Goal: Information Seeking & Learning: Learn about a topic

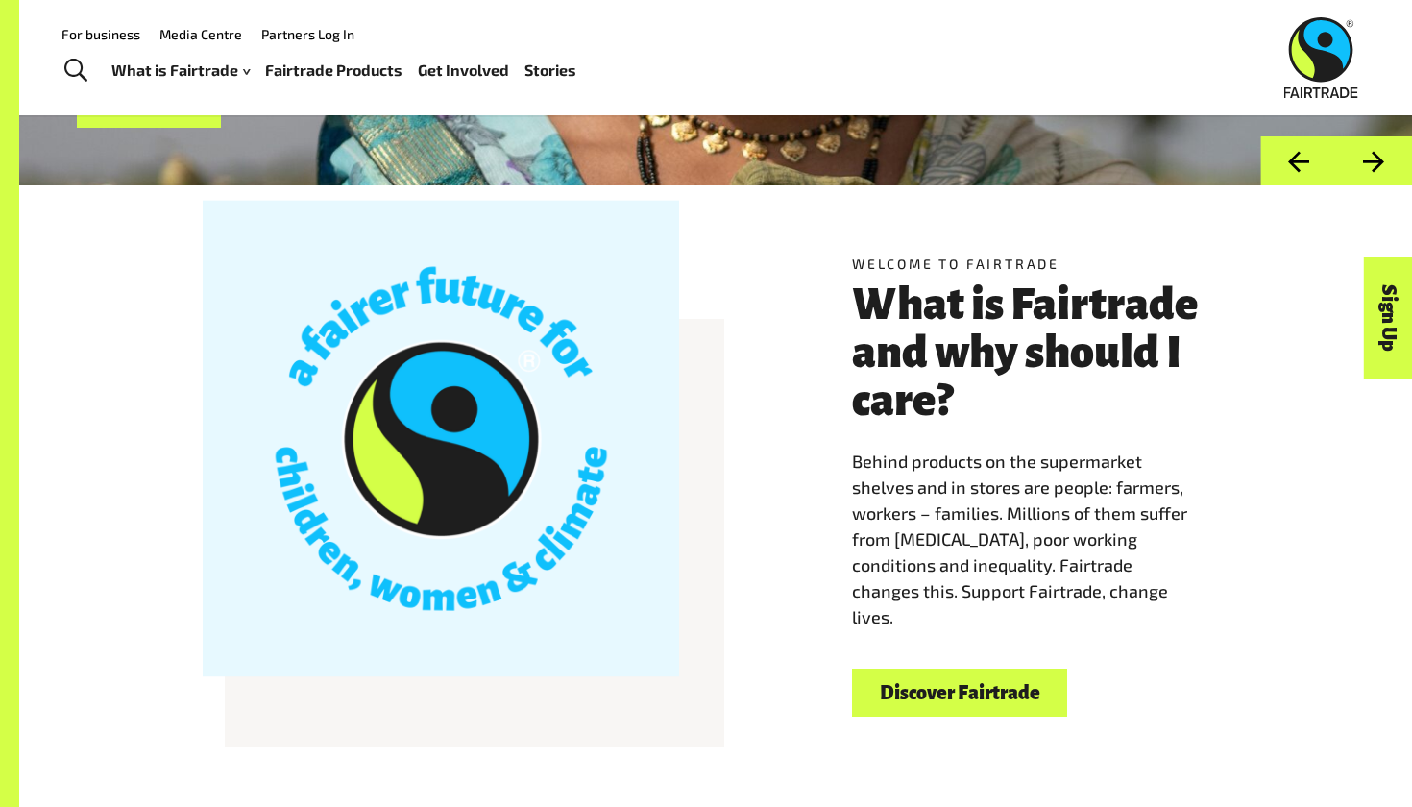
scroll to position [388, 0]
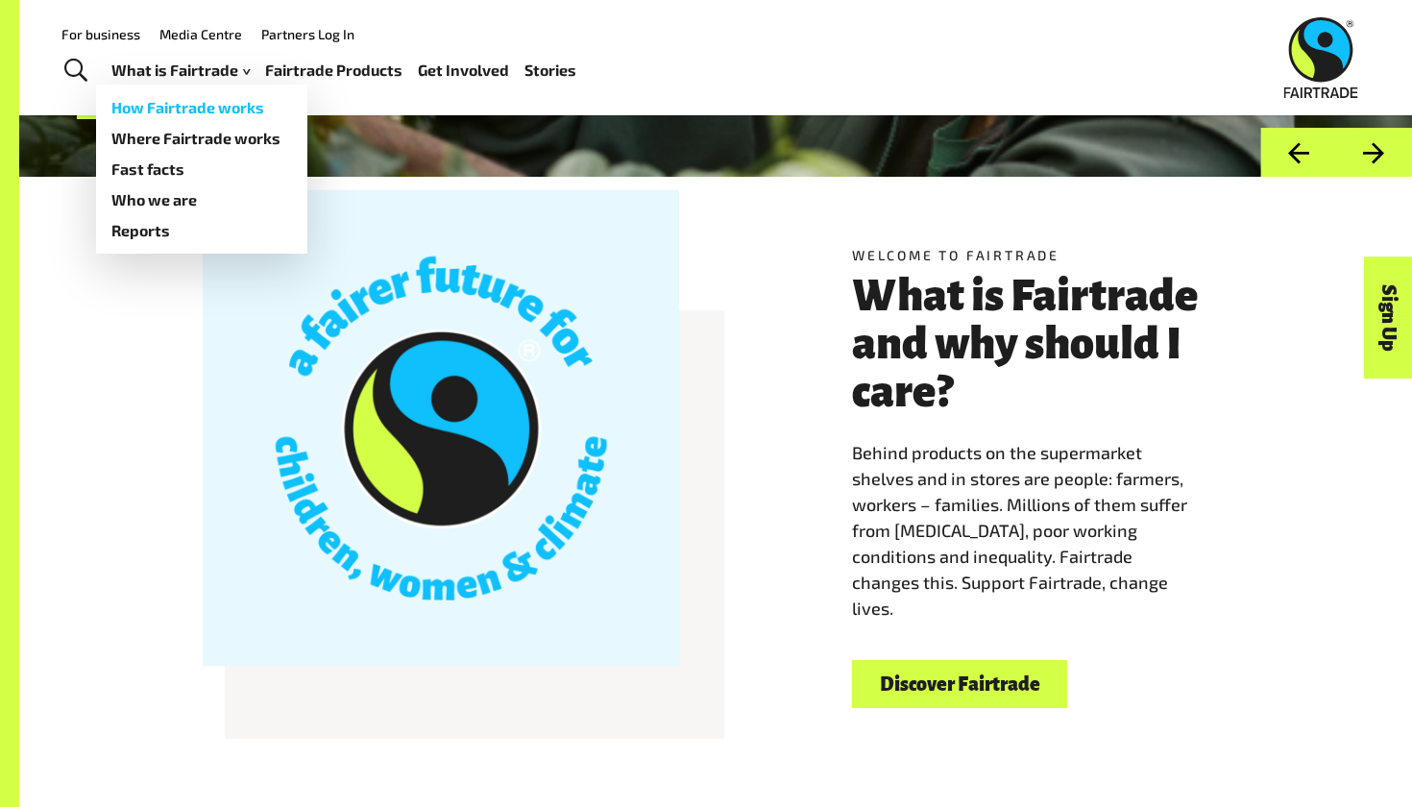
click at [216, 102] on link "How Fairtrade works" at bounding box center [201, 107] width 211 height 31
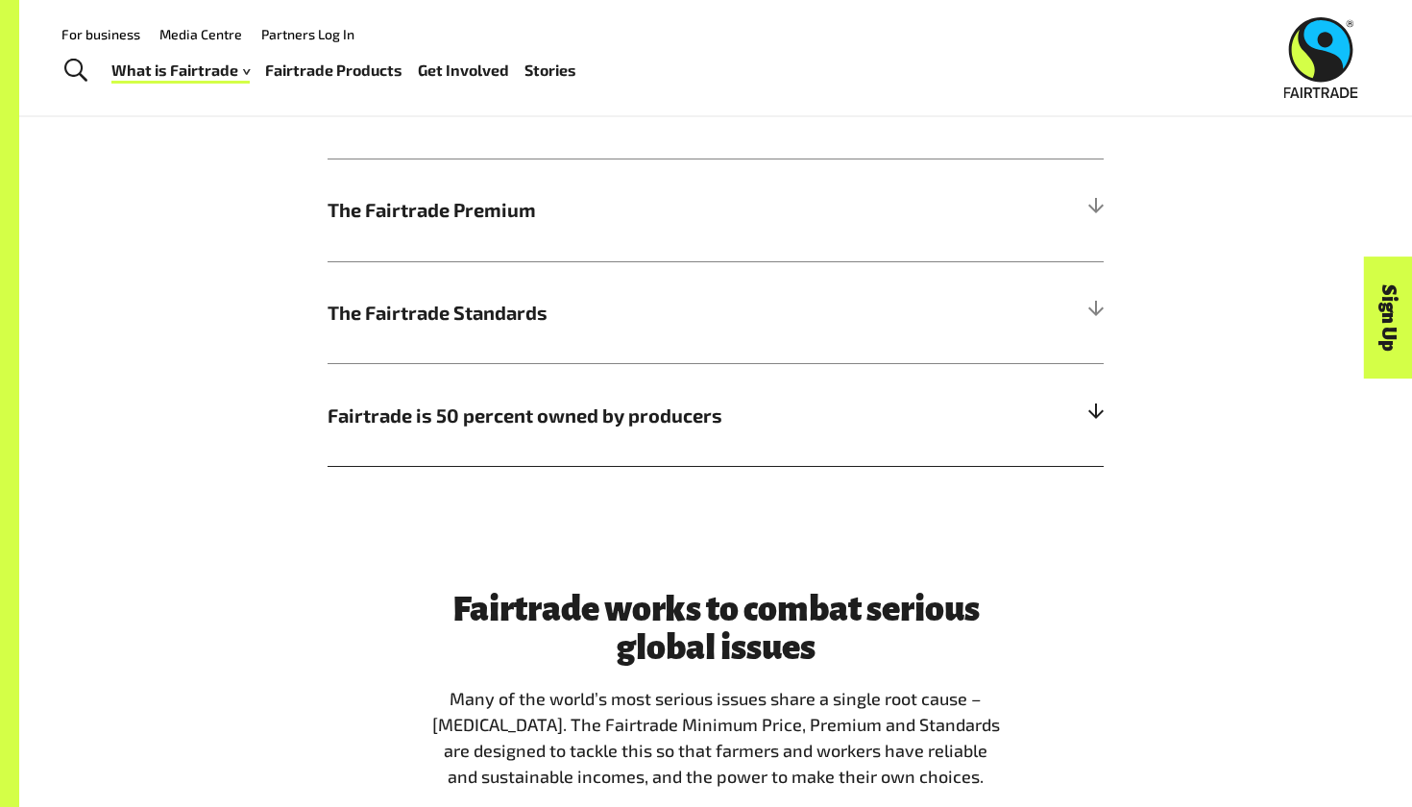
scroll to position [1135, 0]
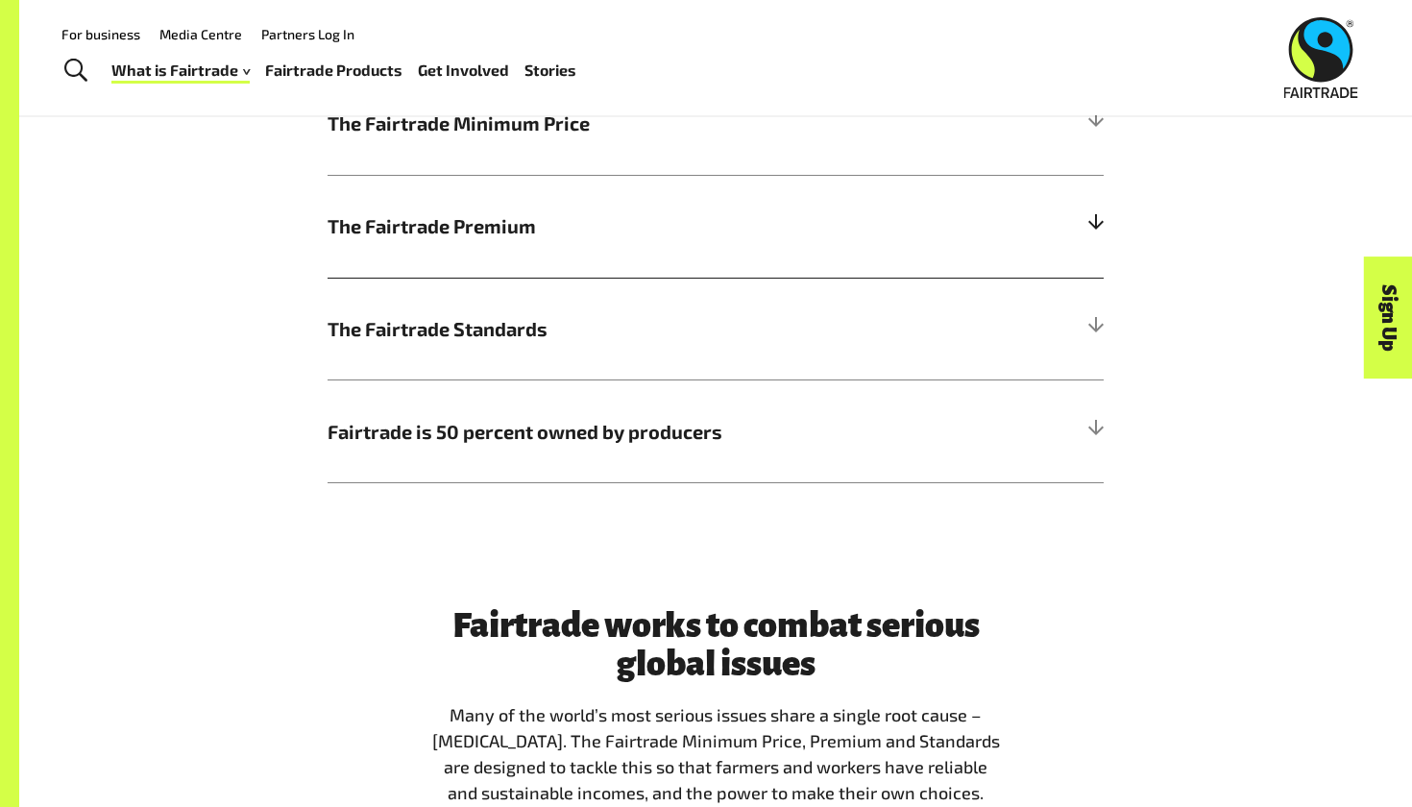
click at [477, 249] on h5 "The Fairtrade Premium" at bounding box center [716, 226] width 776 height 103
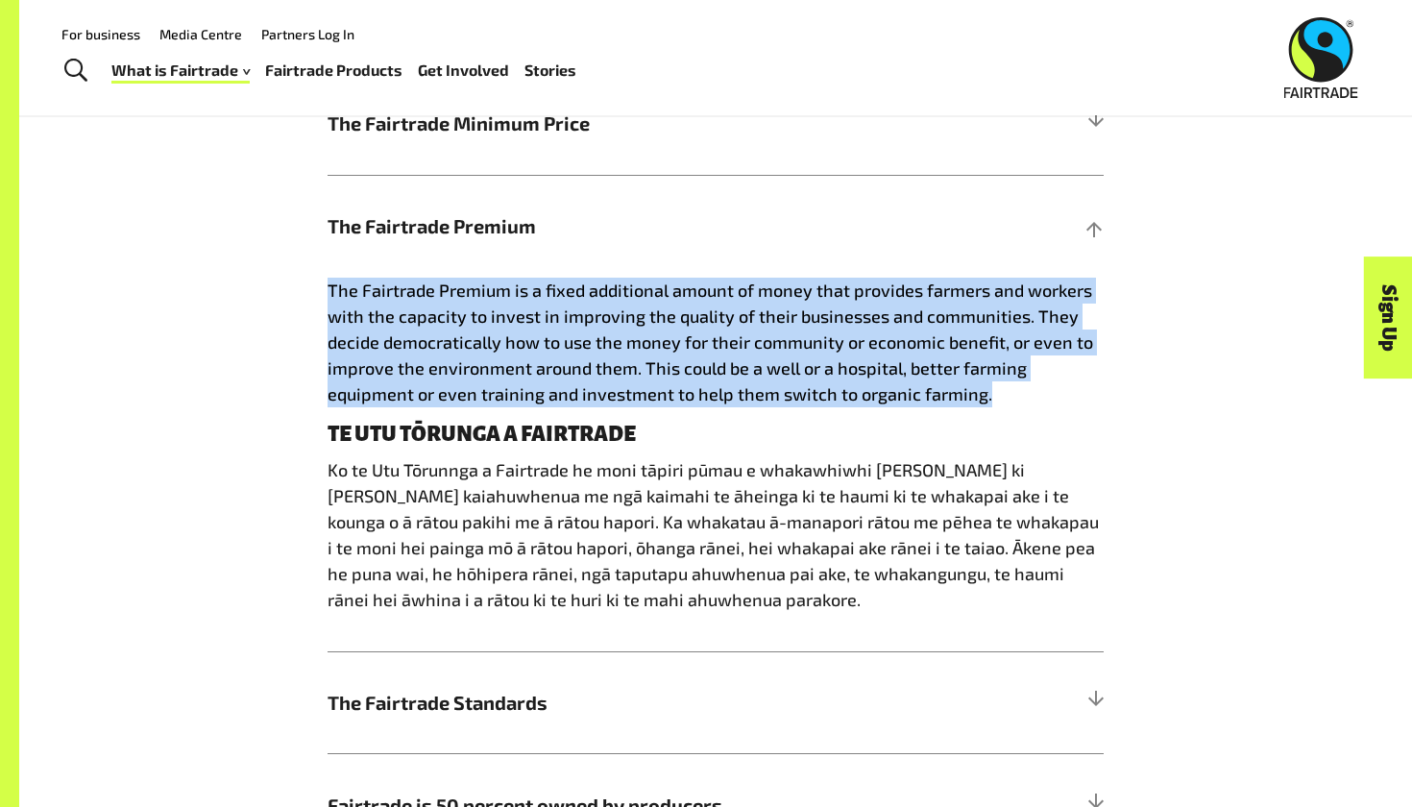
drag, startPoint x: 996, startPoint y: 396, endPoint x: 172, endPoint y: 285, distance: 831.5
click at [172, 285] on div "How Fairtrade works | Te tikanga mahi a te Fairtrade The Fairtrade Minimum Pric…" at bounding box center [715, 399] width 1199 height 913
drag, startPoint x: 322, startPoint y: 287, endPoint x: 1010, endPoint y: 400, distance: 697.8
click at [1010, 400] on div "How Fairtrade works | Te tikanga mahi a te Fairtrade The Fairtrade Minimum Pric…" at bounding box center [715, 399] width 799 height 913
copy span "The Fairtrade Premium is a fixed additional amount of money that provides farme…"
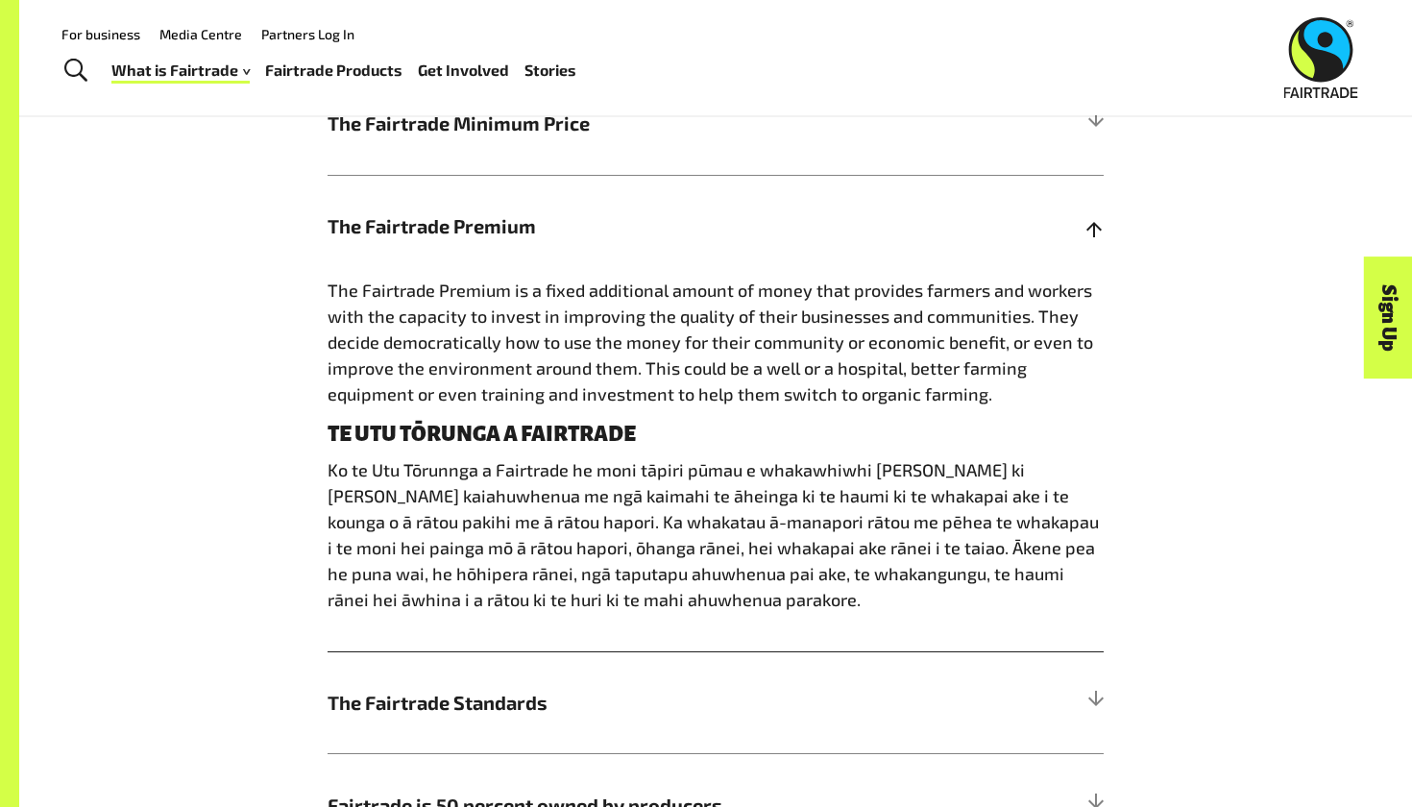
click at [932, 183] on h5 "The Fairtrade Premium" at bounding box center [716, 226] width 776 height 103
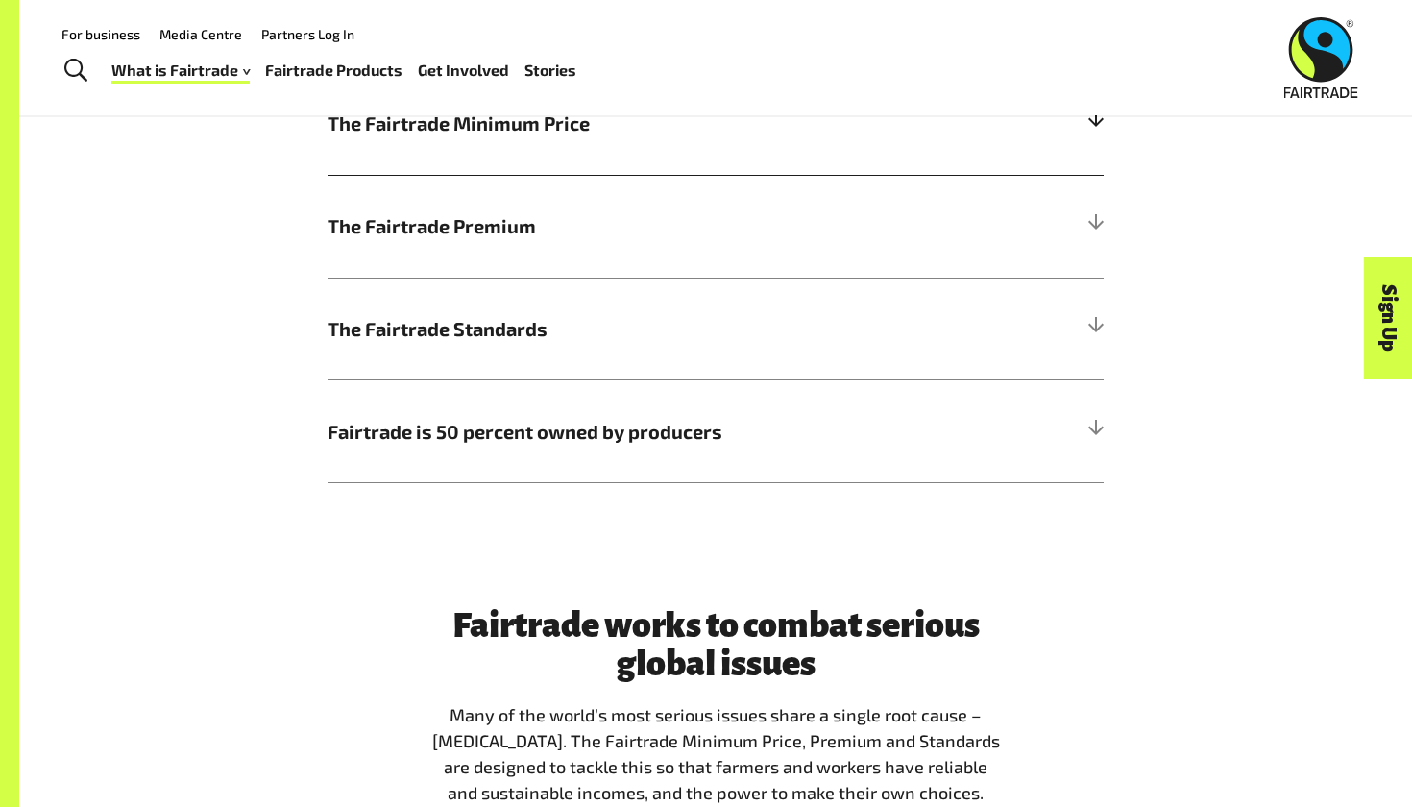
click at [750, 147] on h5 "The Fairtrade Minimum Price" at bounding box center [716, 123] width 776 height 103
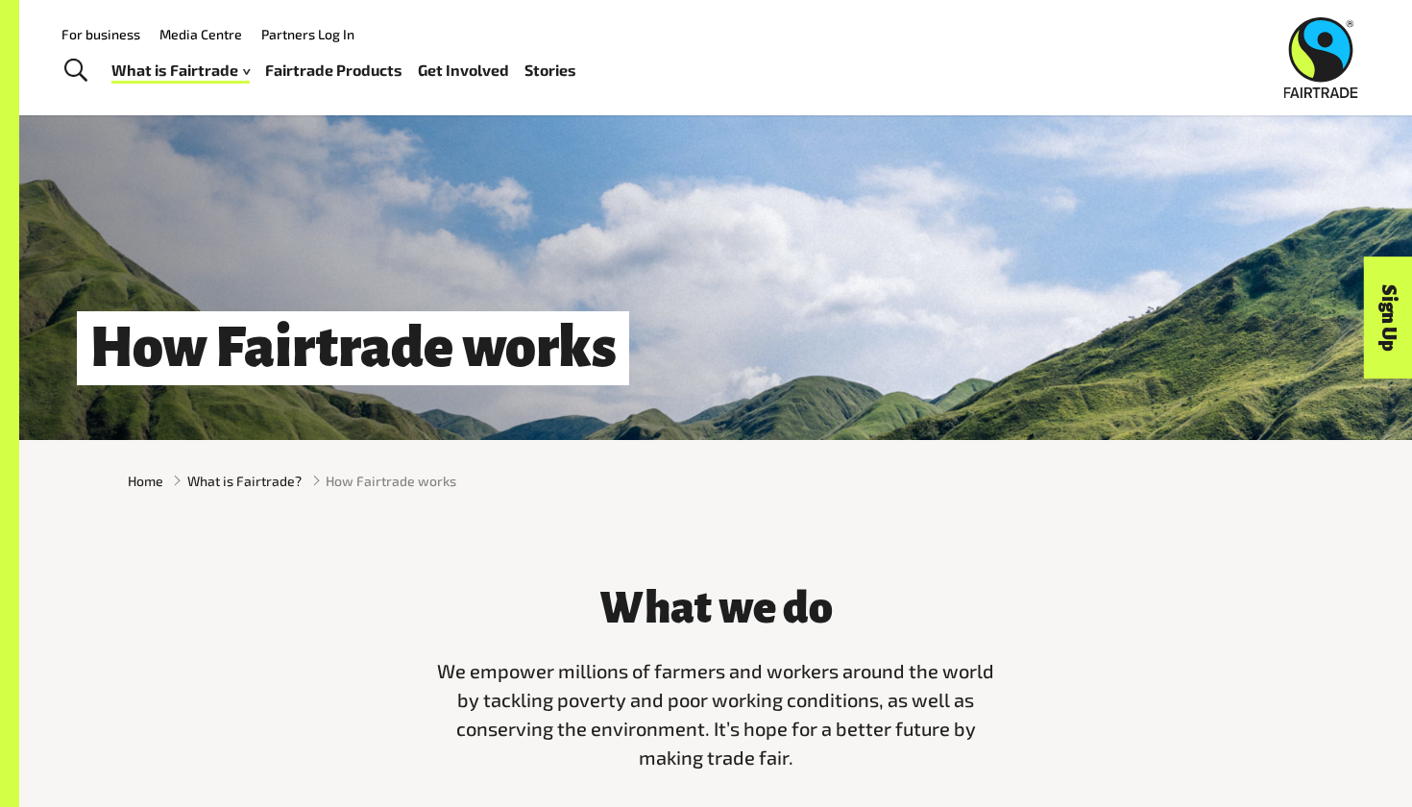
scroll to position [89, 0]
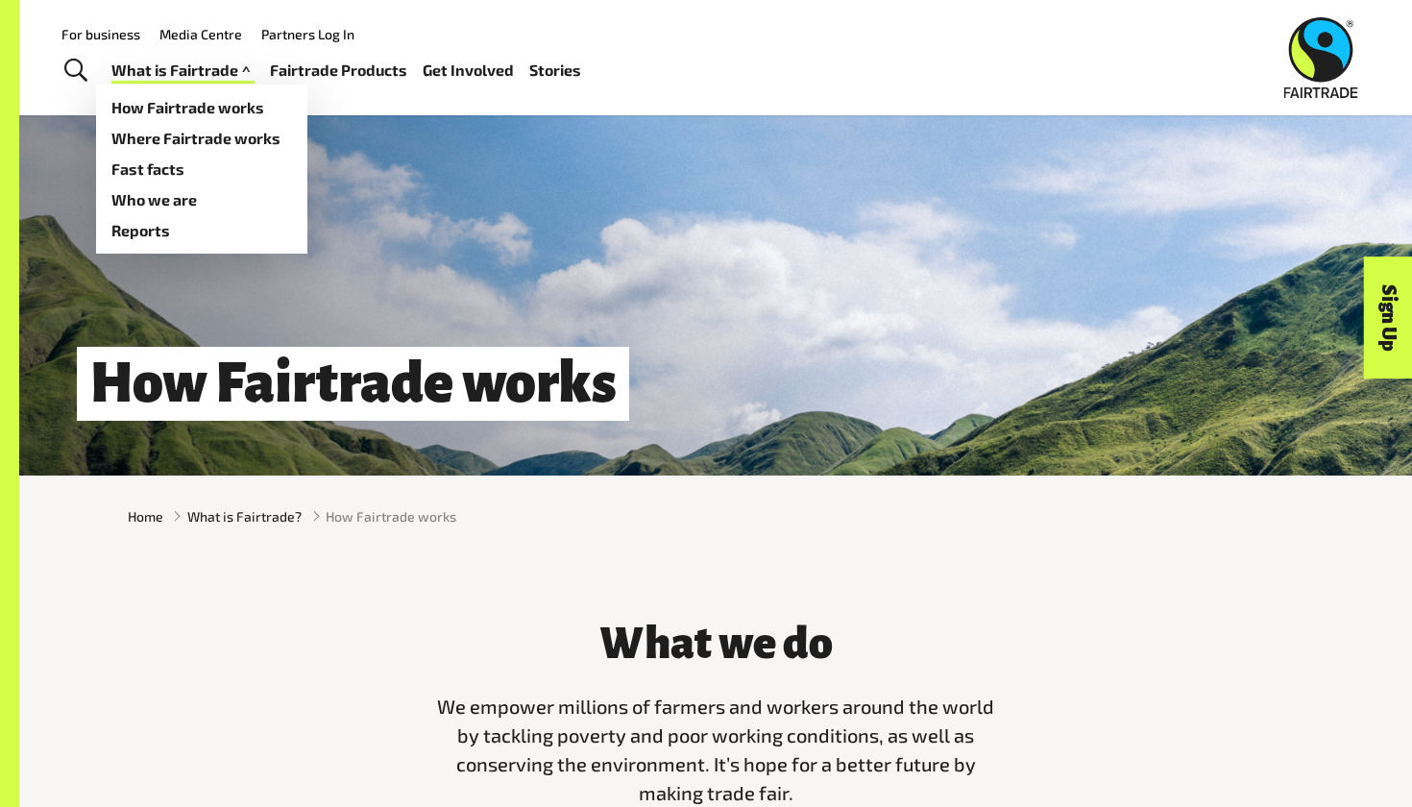
click at [214, 73] on link "What is Fairtrade" at bounding box center [182, 71] width 143 height 28
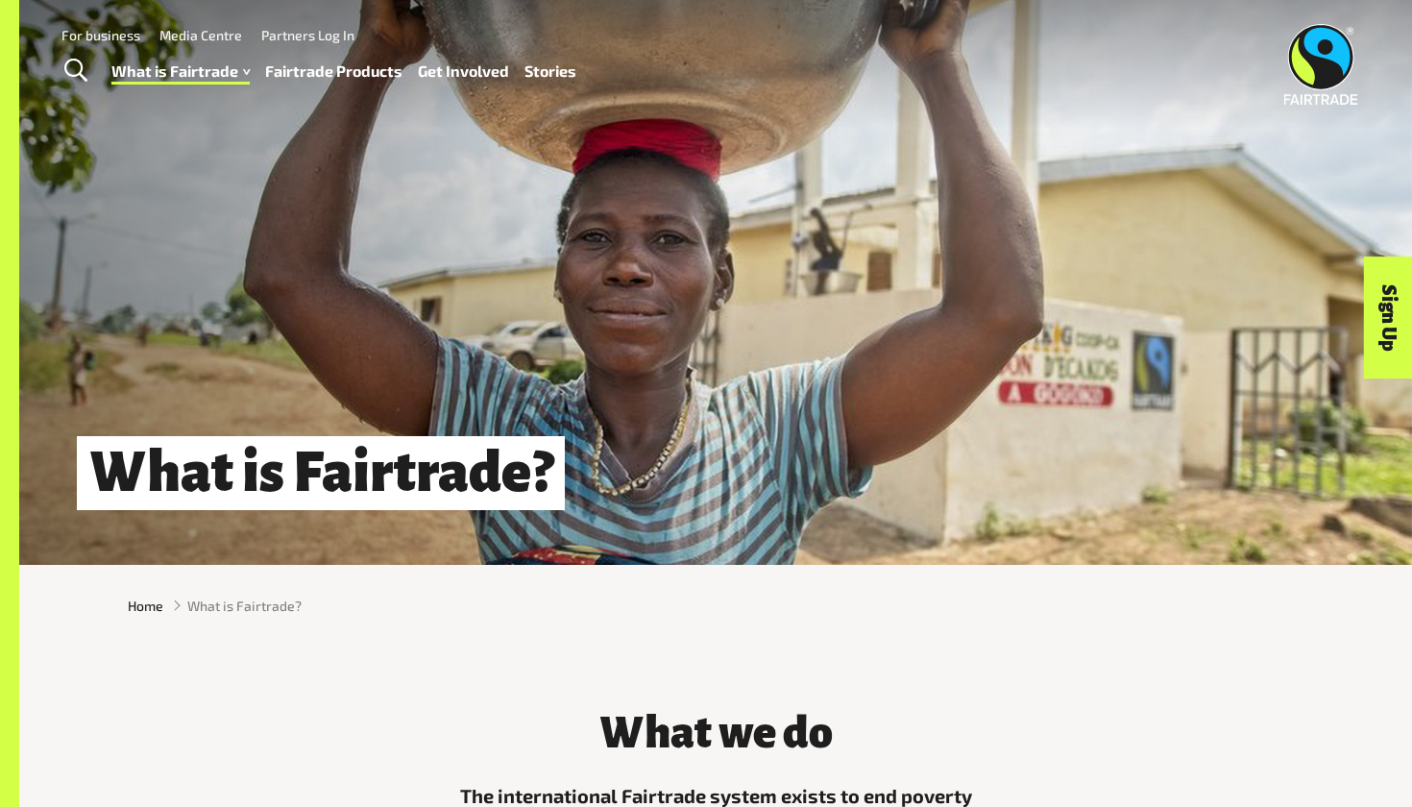
click at [302, 71] on link "Fairtrade Products" at bounding box center [333, 72] width 137 height 28
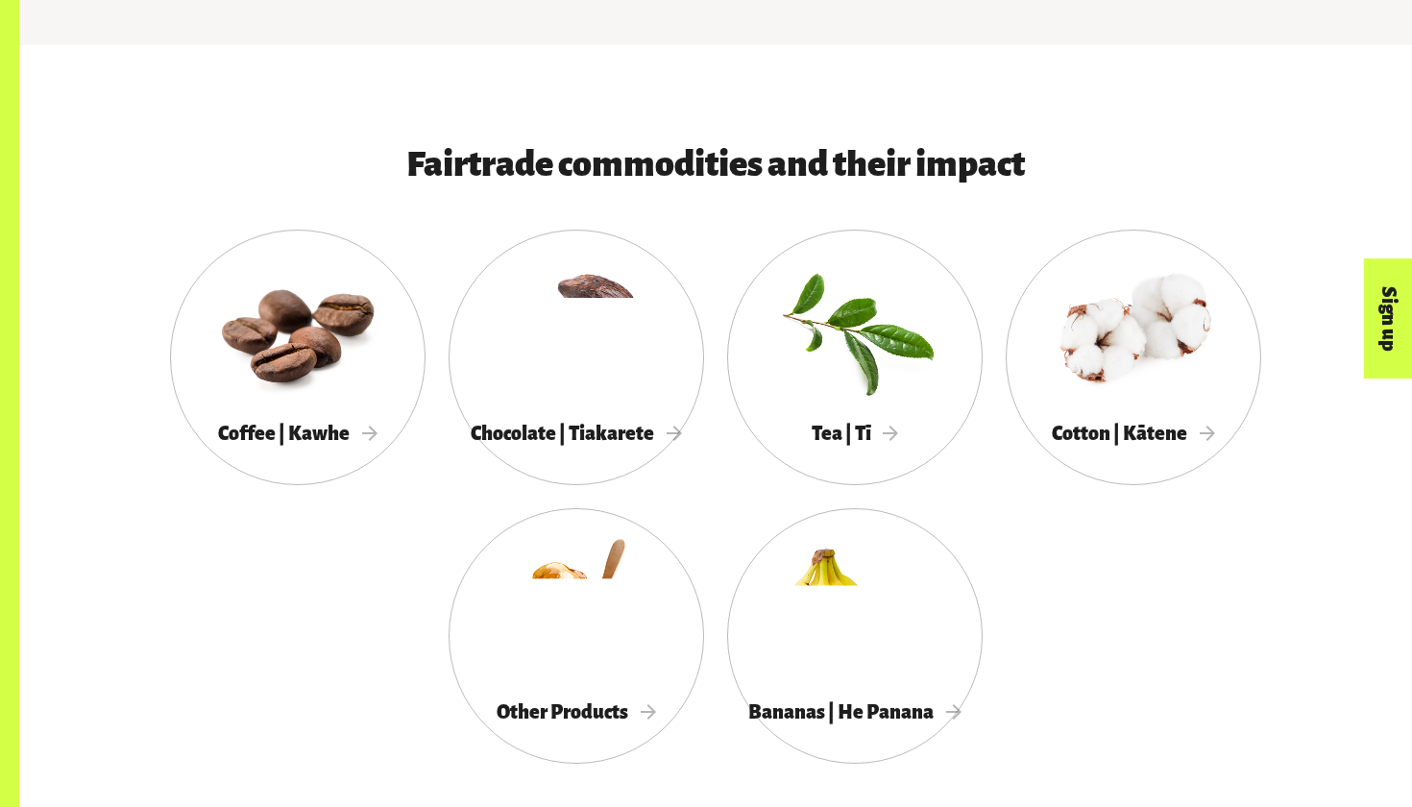
scroll to position [936, 0]
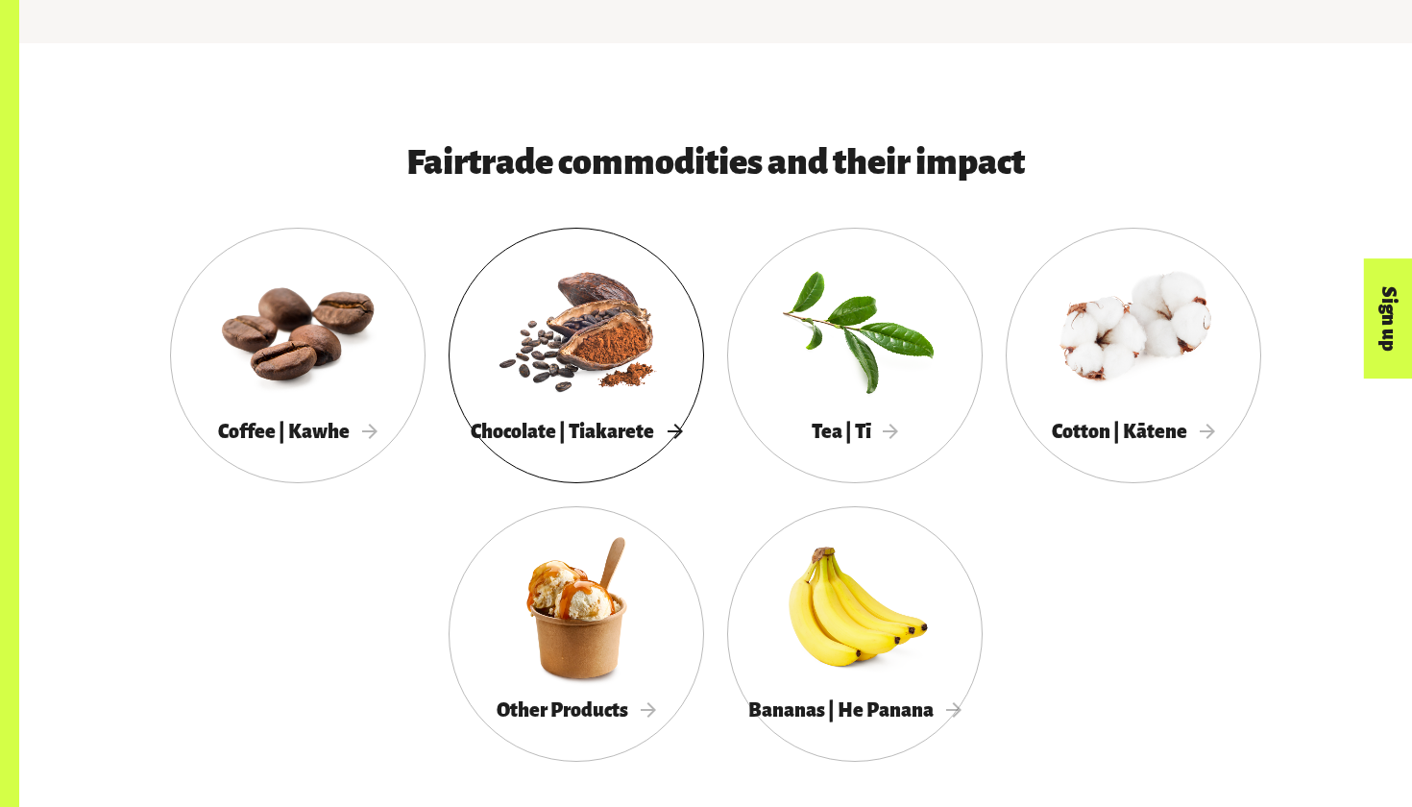
click at [578, 421] on span "Chocolate | Tiakarete" at bounding box center [576, 431] width 211 height 21
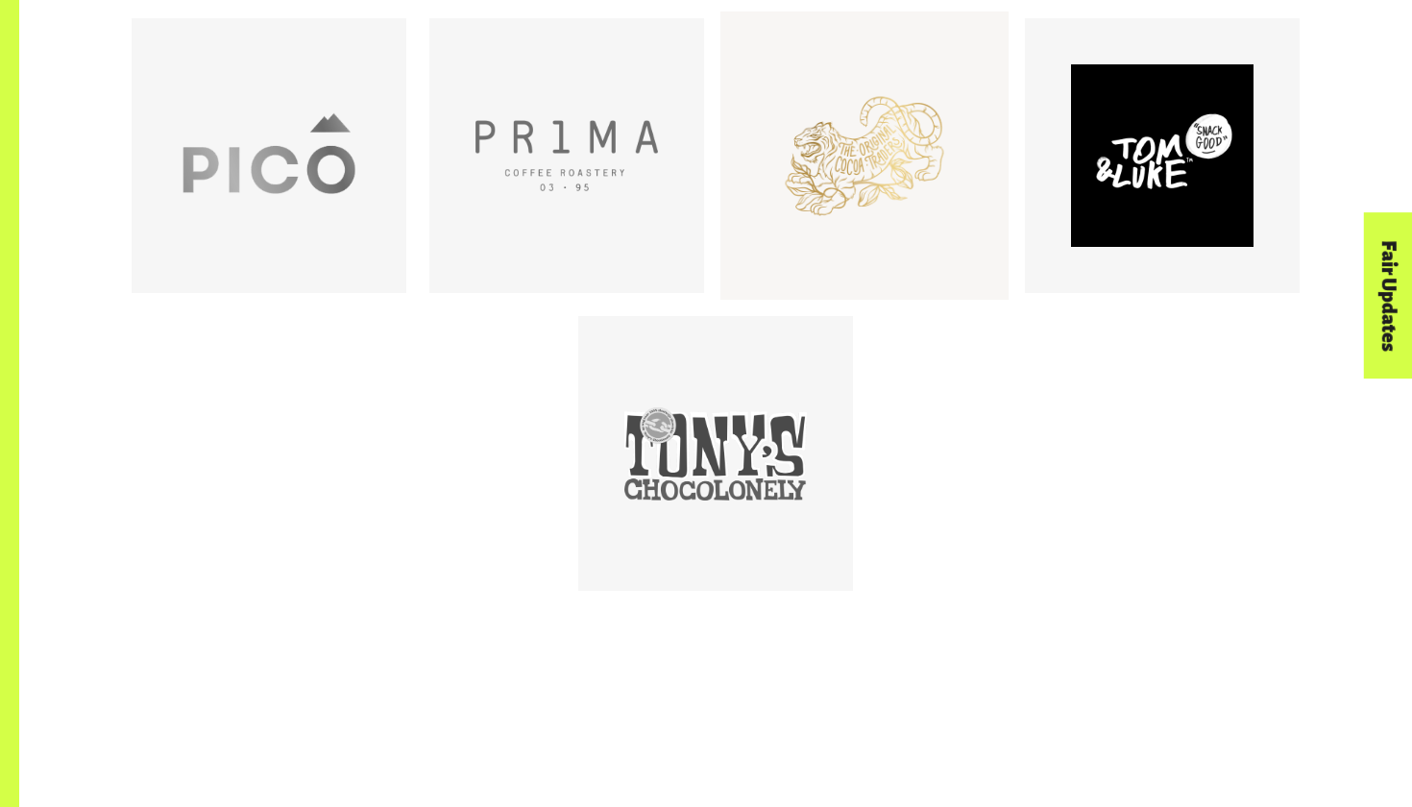
scroll to position [1797, 0]
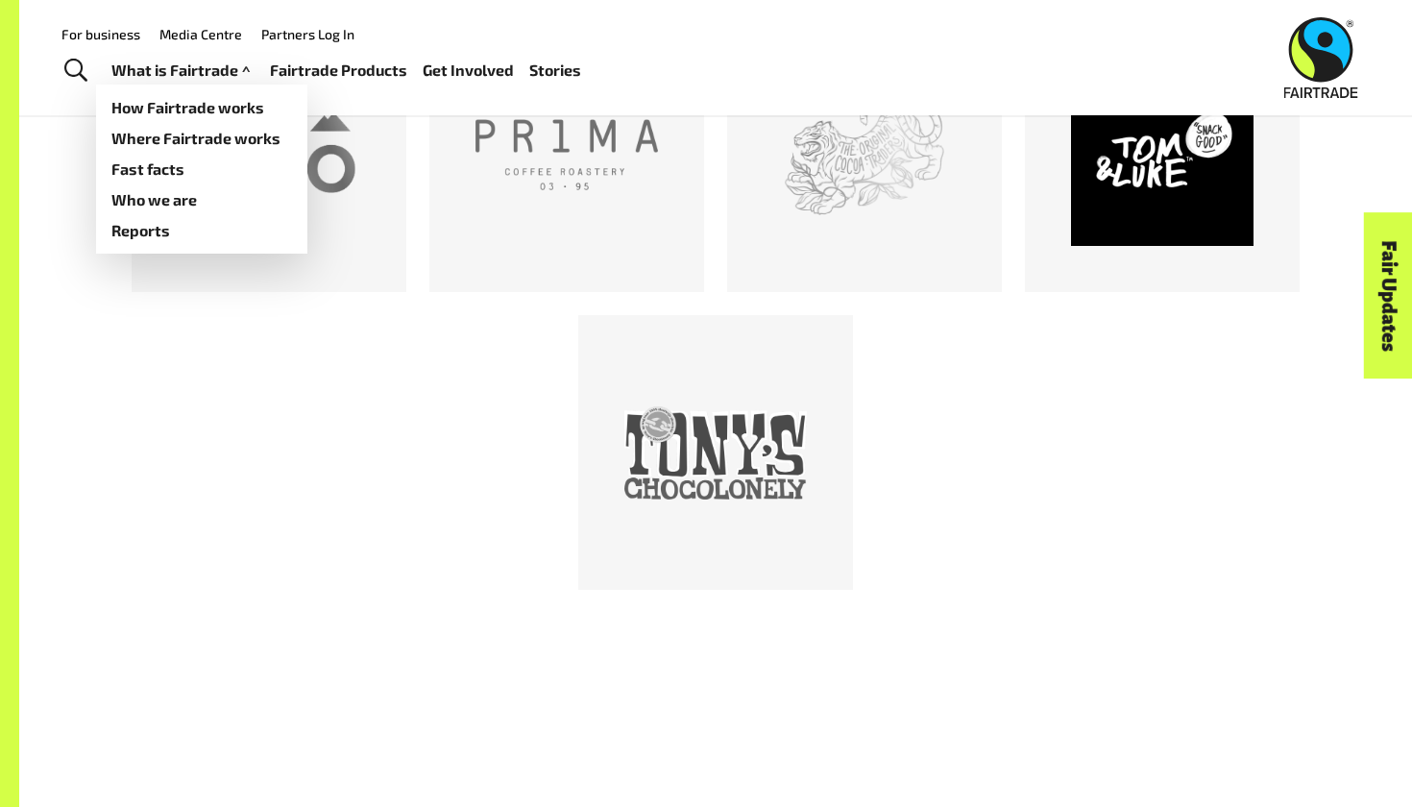
click at [195, 61] on link "What is Fairtrade" at bounding box center [182, 71] width 143 height 28
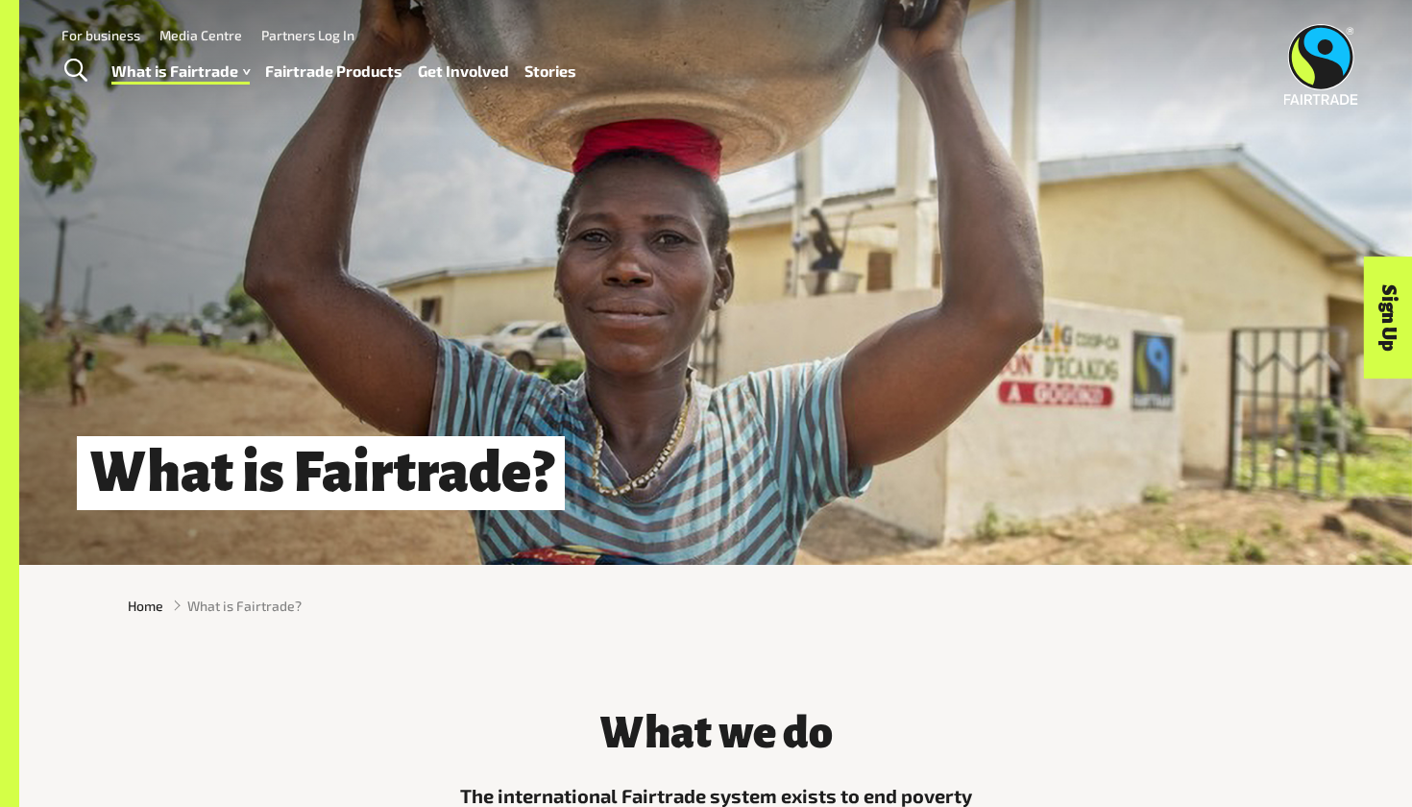
click at [58, 86] on link "Toggle Search" at bounding box center [75, 71] width 47 height 48
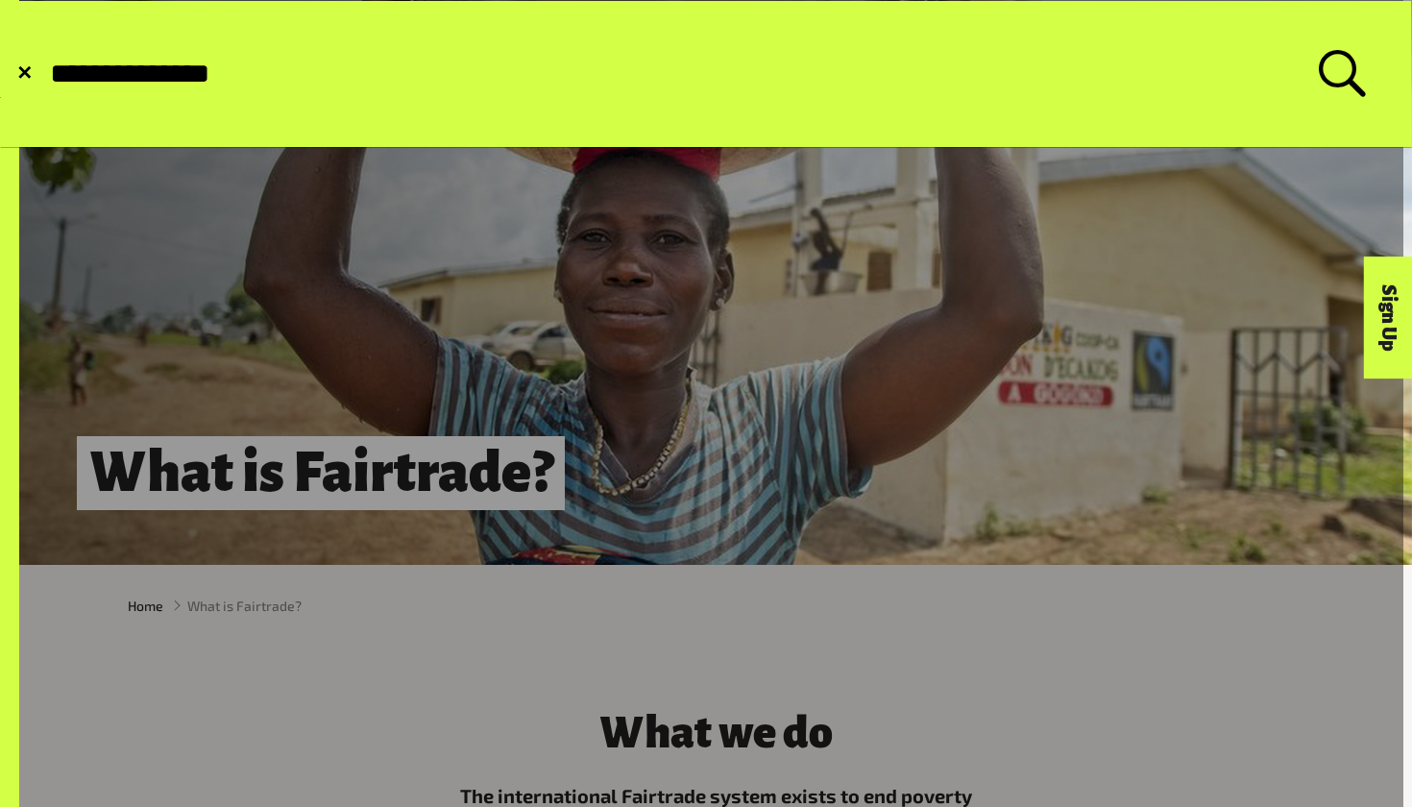
type input "**********"
click at [47, 74] on button "Submit Search" at bounding box center [47, 74] width 1 height 1
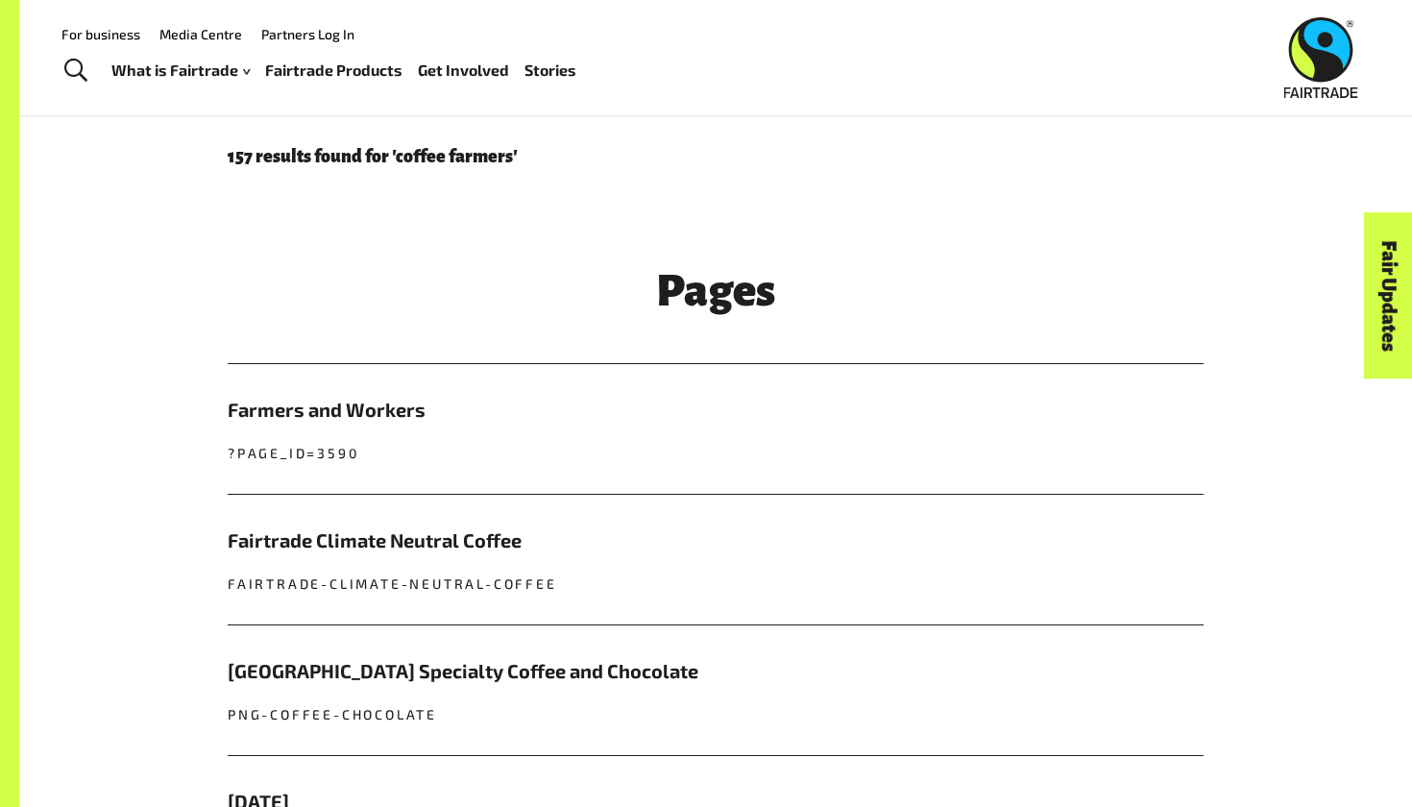
scroll to position [52, 0]
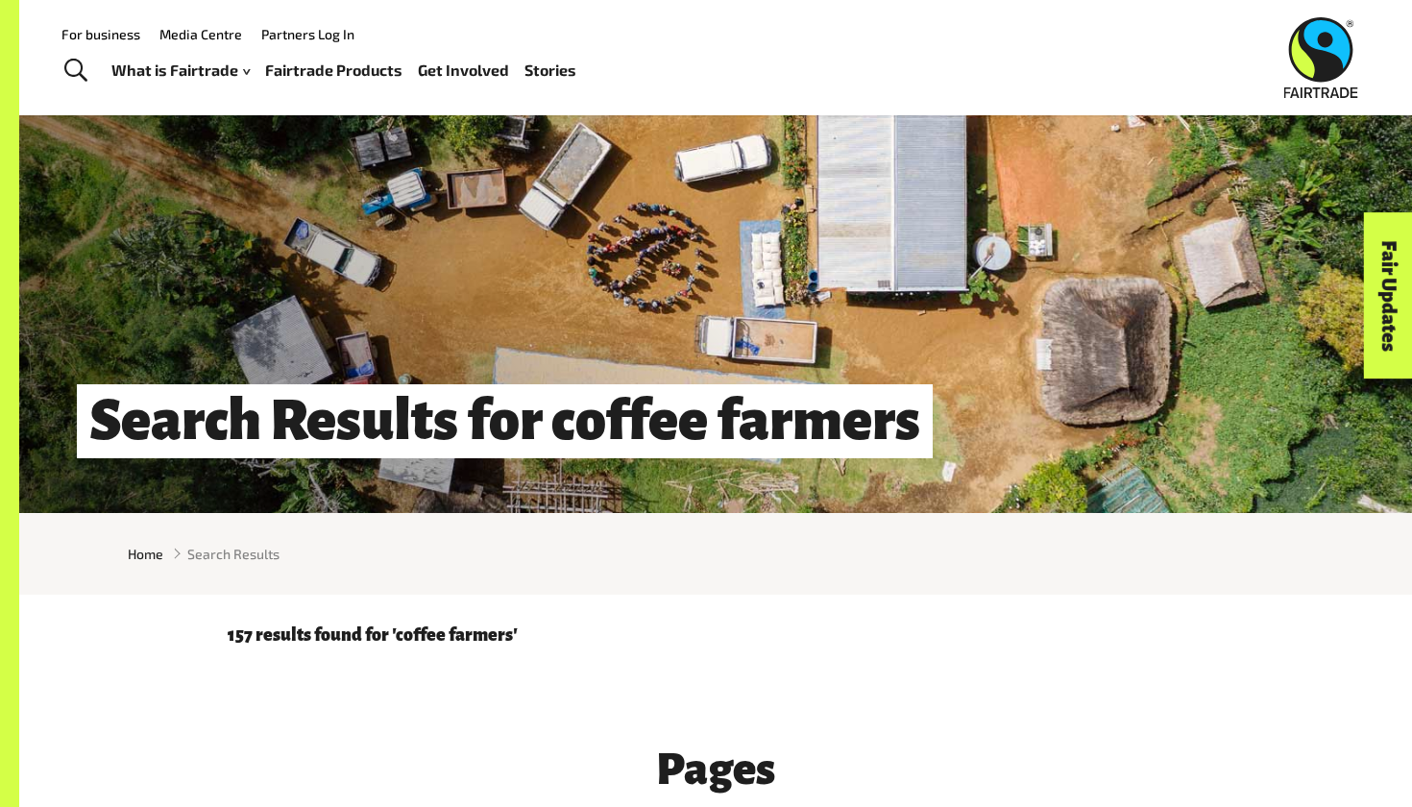
click at [96, 81] on link "Toggle Search" at bounding box center [75, 71] width 47 height 48
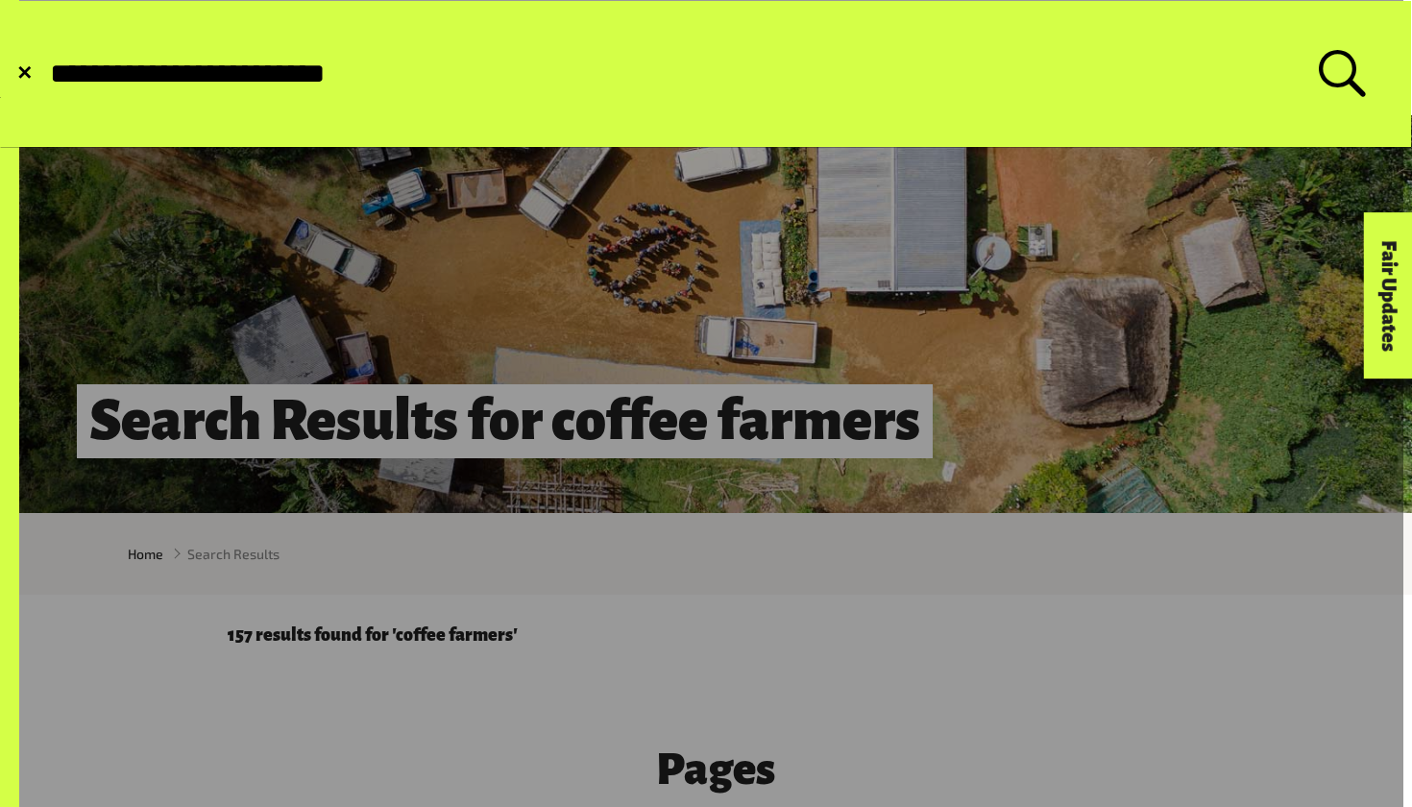
type input "**********"
click at [47, 74] on button "Submit Search" at bounding box center [47, 74] width 1 height 1
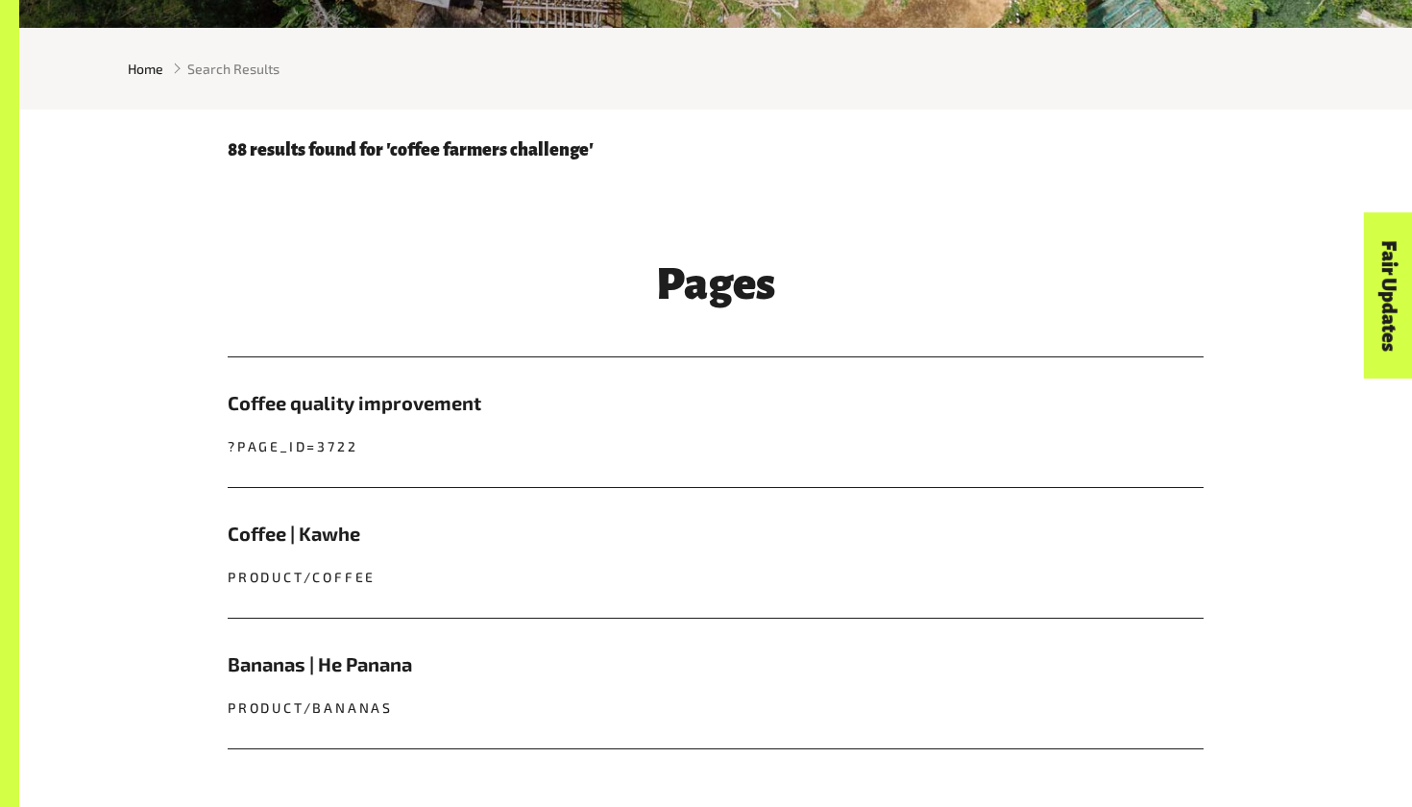
scroll to position [578, 0]
